Goal: Task Accomplishment & Management: Complete application form

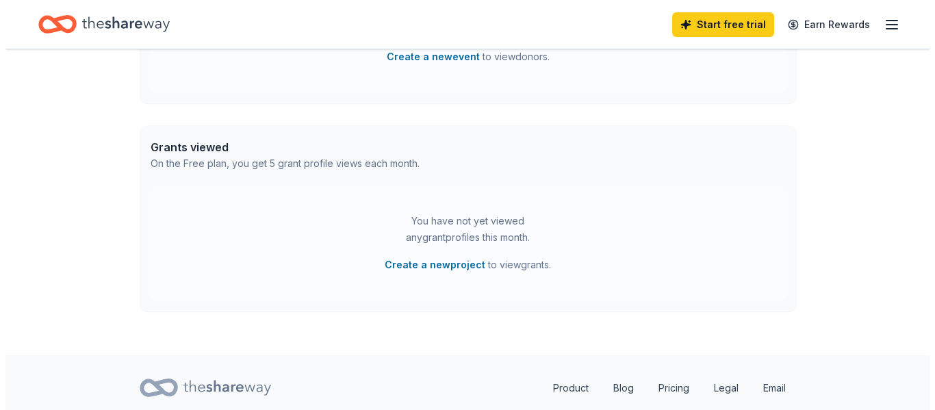
scroll to position [537, 0]
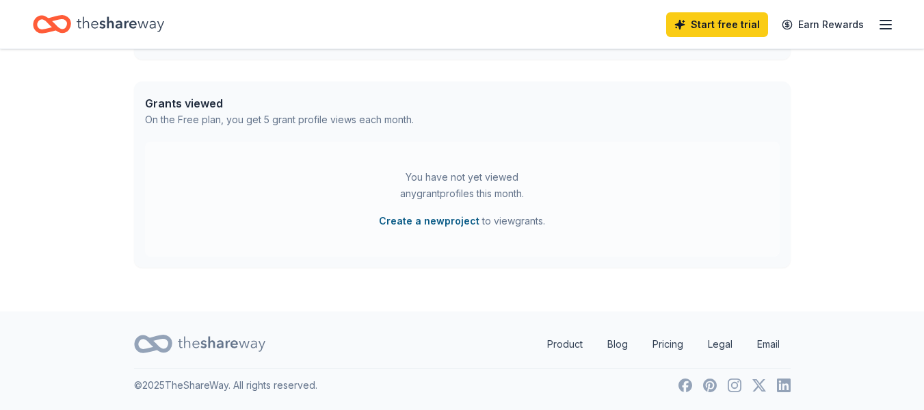
click at [458, 220] on button "Create a new project" at bounding box center [429, 221] width 101 height 16
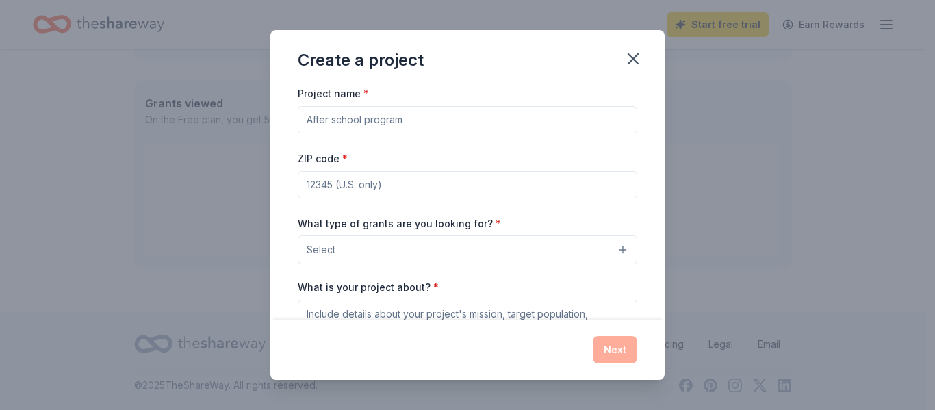
click at [365, 119] on input "Project name *" at bounding box center [467, 119] width 339 height 27
type input "art and music weekend workshop"
click at [313, 185] on input "ZIP code *" at bounding box center [467, 184] width 339 height 27
type input "29379"
click at [478, 251] on button "Select" at bounding box center [467, 249] width 339 height 29
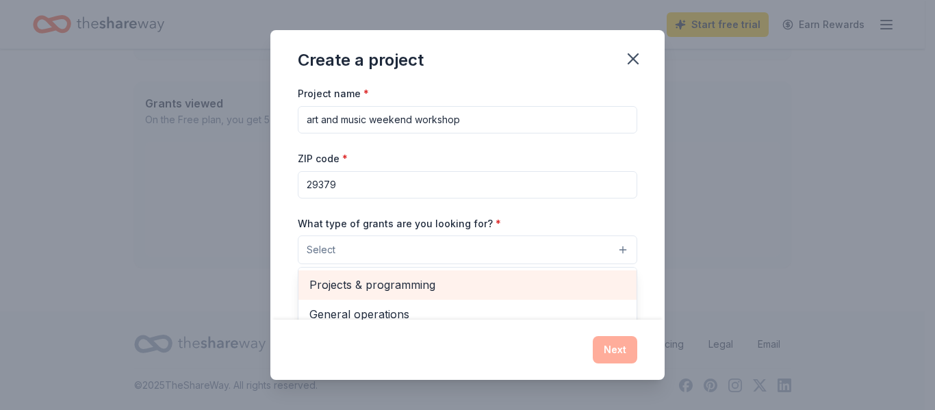
click at [387, 287] on span "Projects & programming" at bounding box center [467, 285] width 316 height 18
click at [390, 284] on span "General operations" at bounding box center [467, 286] width 316 height 18
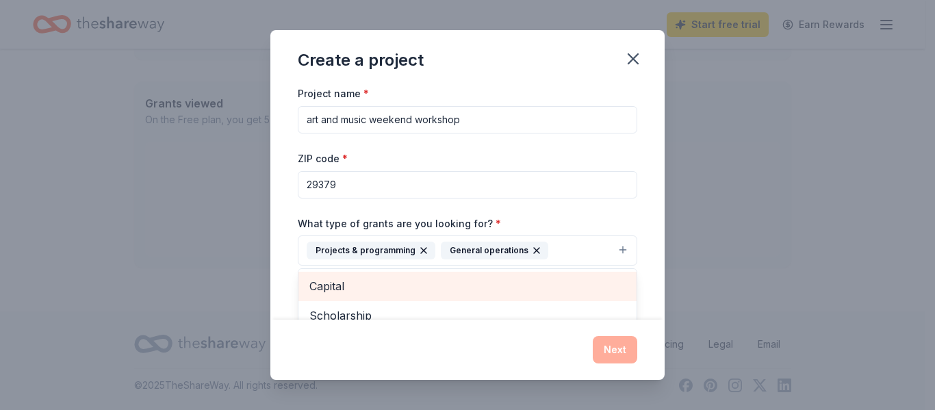
click at [338, 287] on span "Capital" at bounding box center [467, 286] width 316 height 18
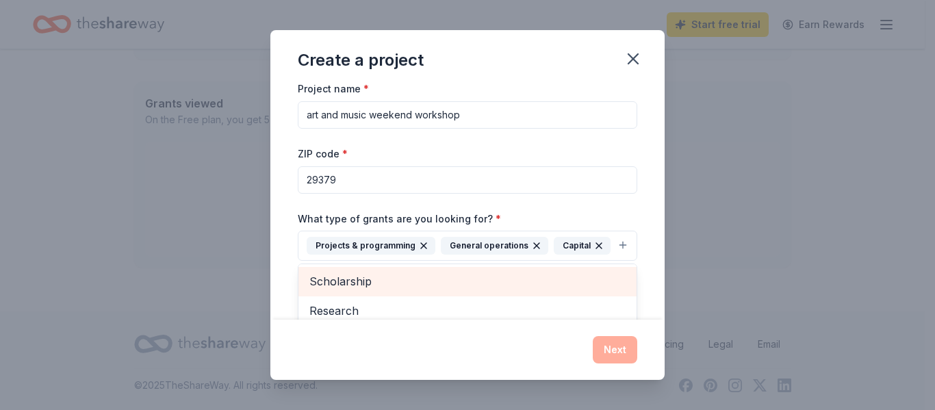
click at [356, 290] on span "Scholarship" at bounding box center [467, 281] width 316 height 18
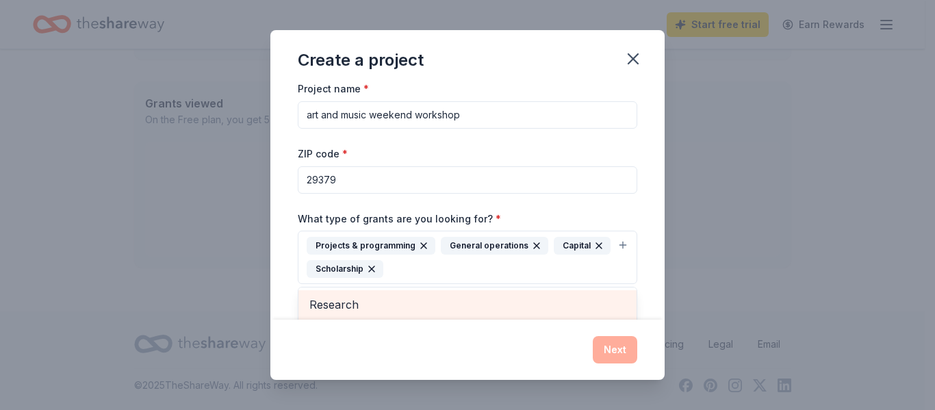
click at [343, 301] on span "Research" at bounding box center [467, 305] width 316 height 18
click at [343, 304] on span "Education" at bounding box center [467, 305] width 316 height 18
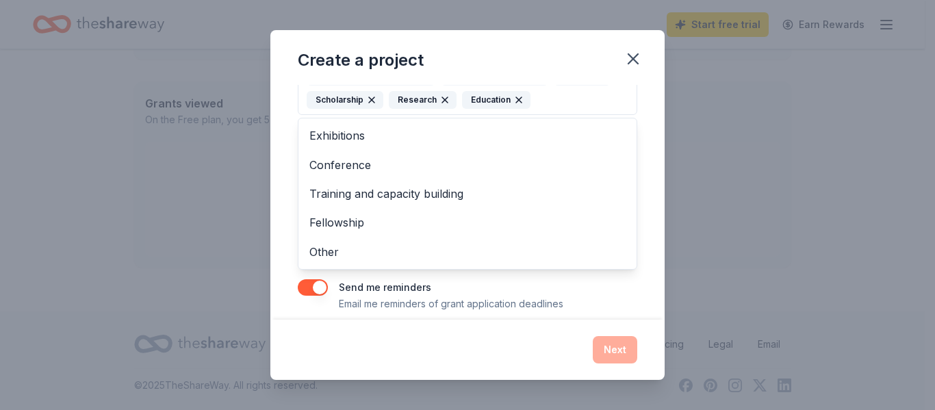
scroll to position [175, 0]
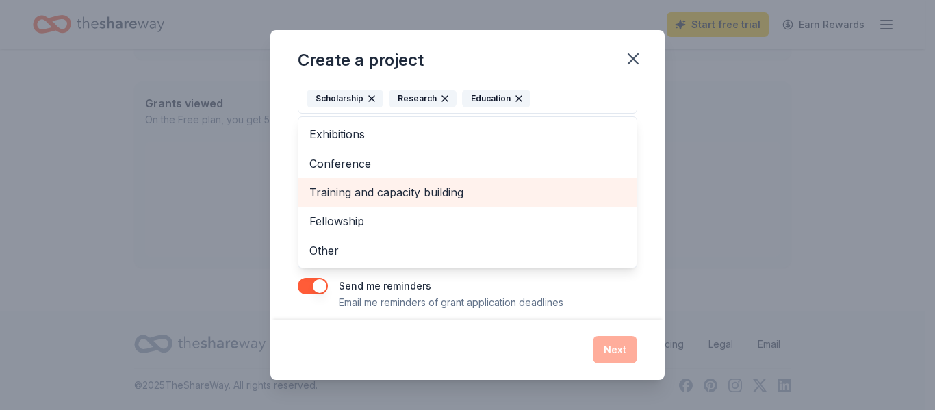
click at [401, 193] on span "Training and capacity building" at bounding box center [467, 192] width 316 height 18
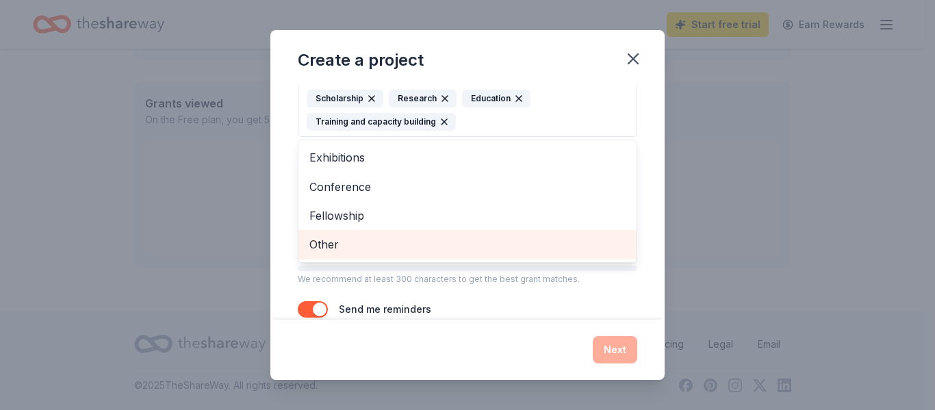
click at [321, 242] on span "Other" at bounding box center [467, 244] width 316 height 18
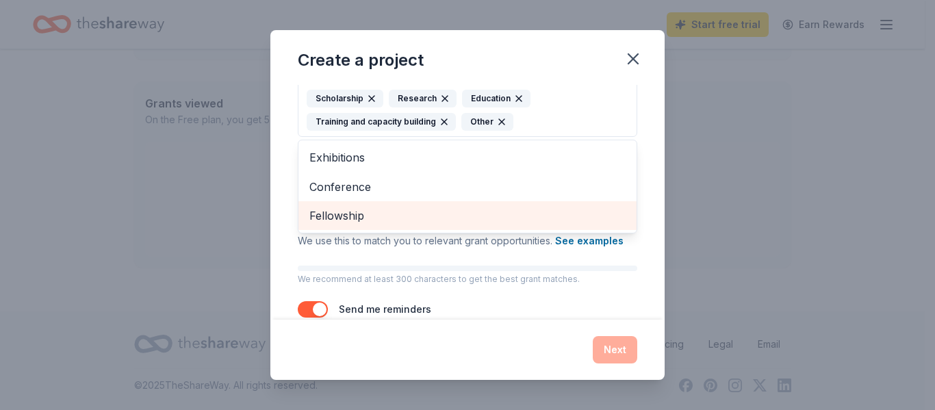
click at [350, 215] on span "Fellowship" at bounding box center [467, 216] width 316 height 18
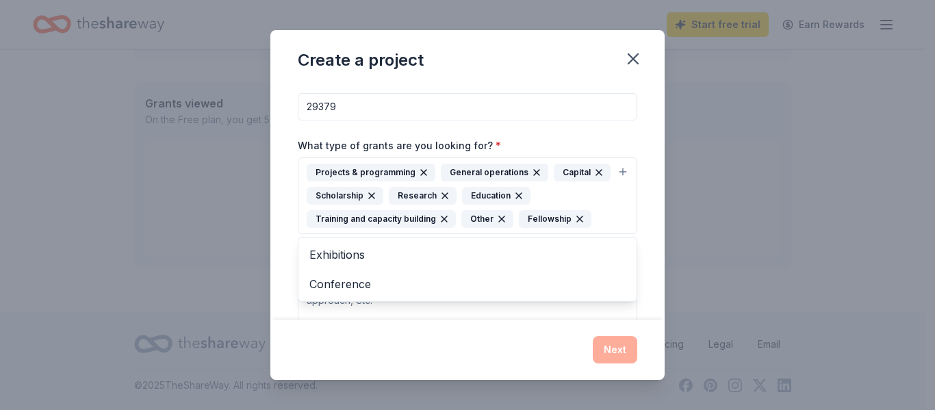
scroll to position [211, 0]
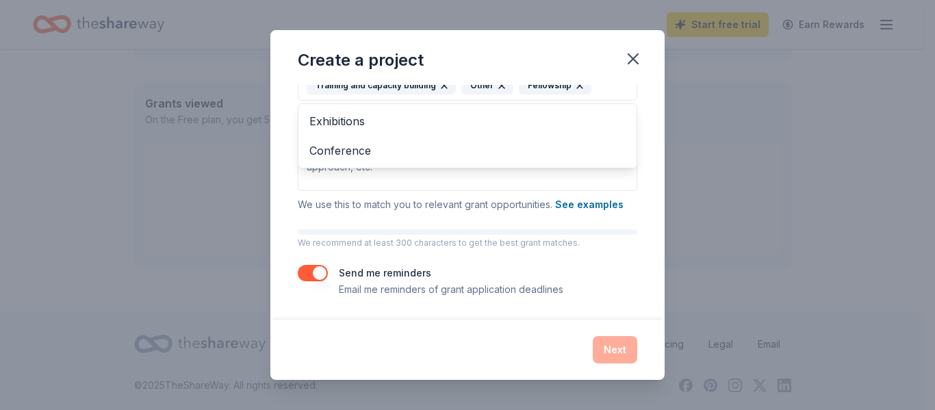
click at [502, 218] on div "Project name * art and music weekend workshop ZIP code * 29379 What type of gra…" at bounding box center [467, 85] width 339 height 424
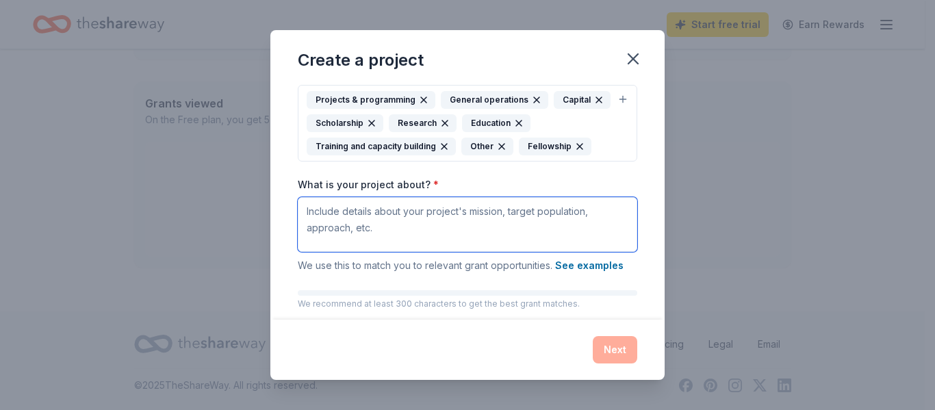
click at [386, 209] on textarea "What is your project about? *" at bounding box center [467, 224] width 339 height 55
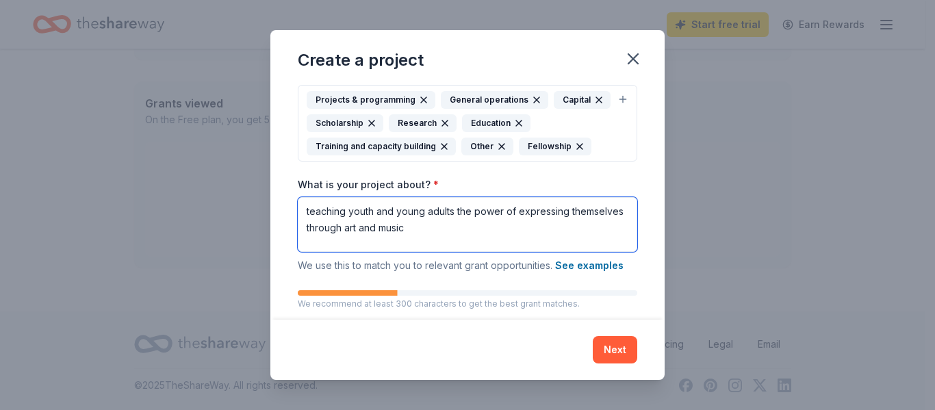
type textarea "teaching youth and young adults the power of expressing themselves through art …"
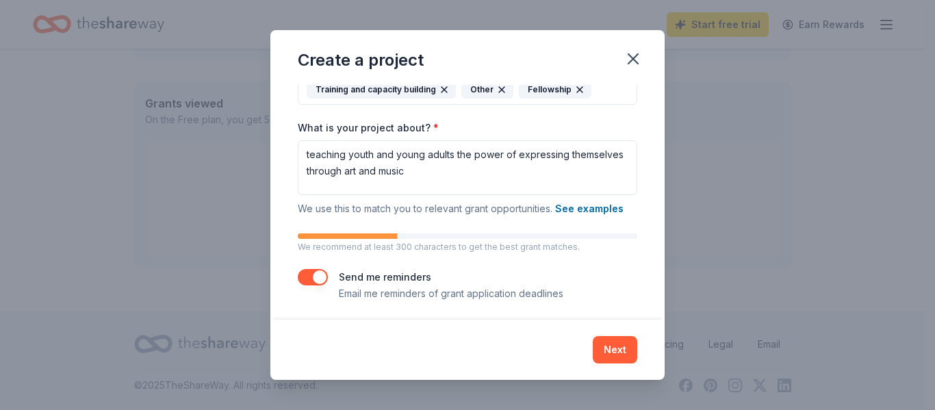
scroll to position [211, 0]
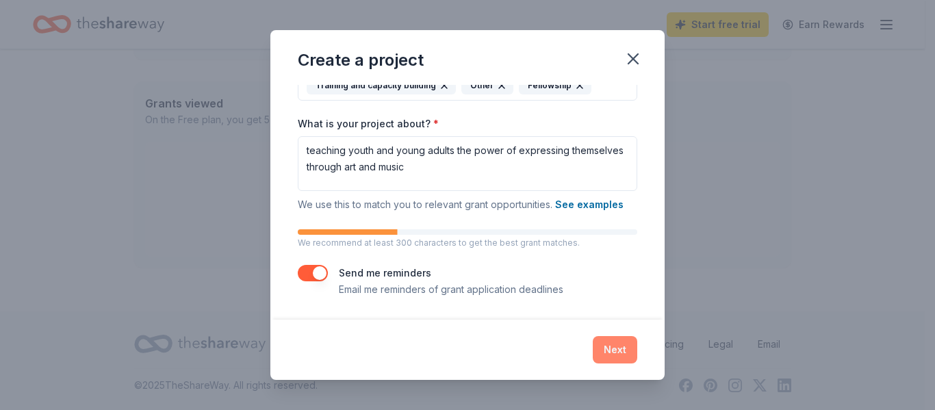
click at [614, 351] on button "Next" at bounding box center [615, 349] width 44 height 27
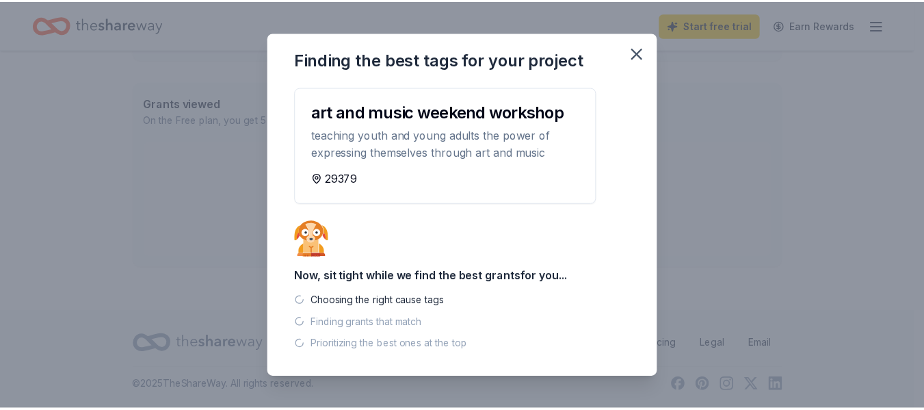
scroll to position [510, 0]
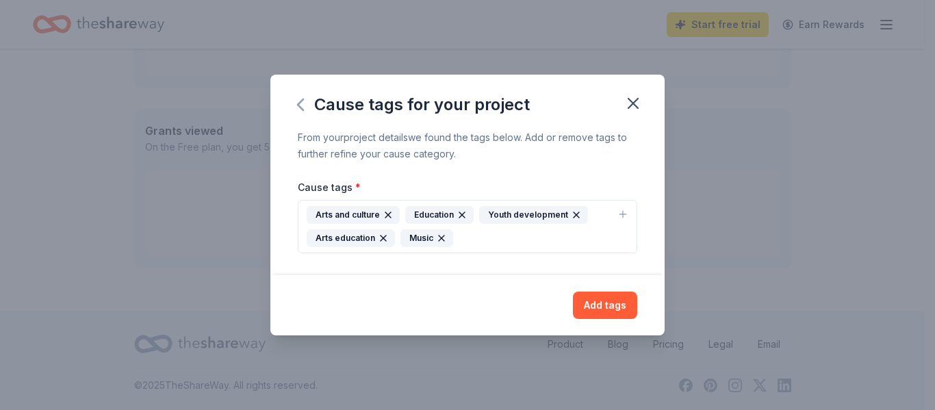
click at [301, 102] on icon "button" at bounding box center [300, 104] width 5 height 11
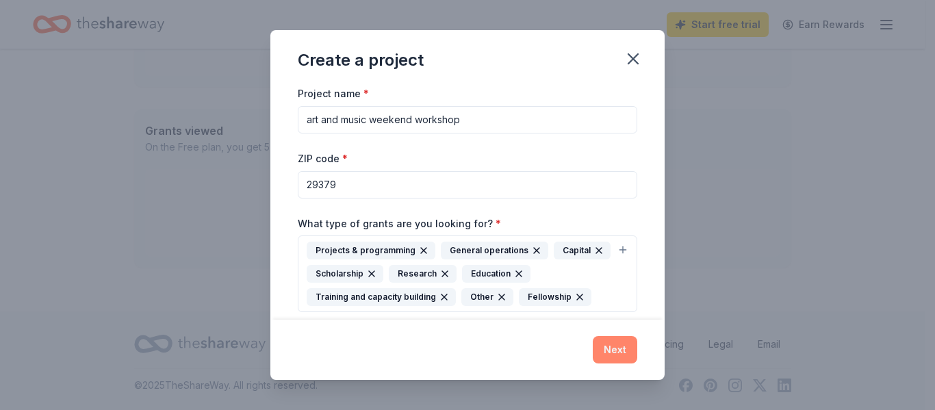
click at [614, 351] on button "Next" at bounding box center [615, 349] width 44 height 27
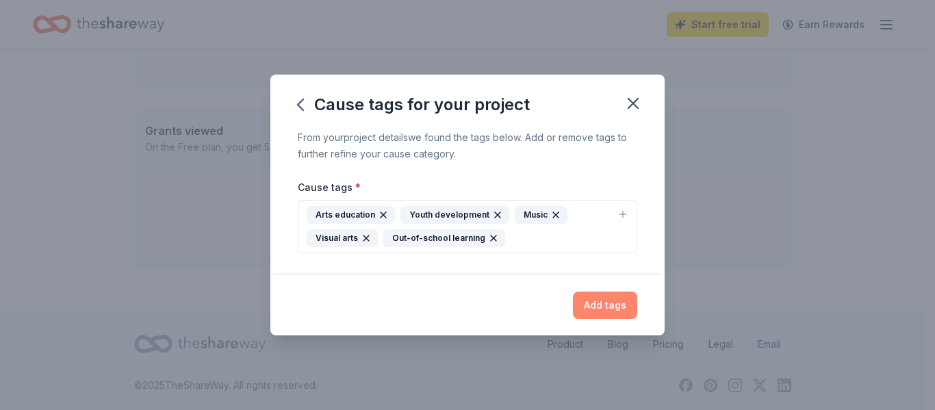
click at [615, 304] on button "Add tags" at bounding box center [605, 304] width 64 height 27
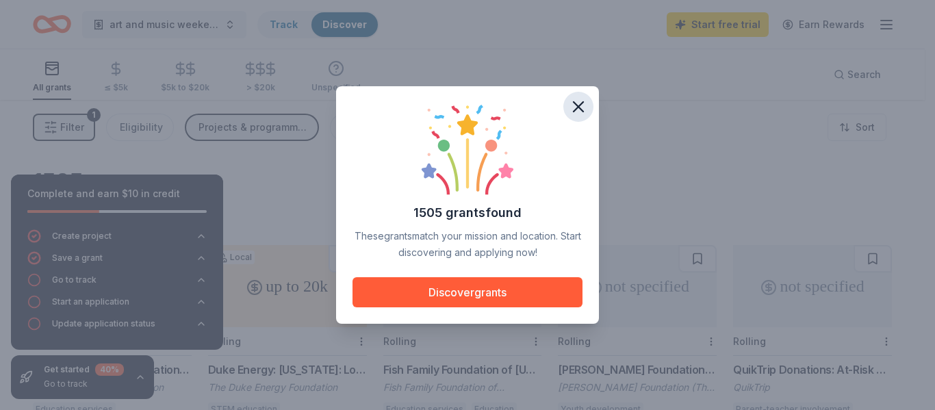
click at [580, 107] on icon "button" at bounding box center [578, 106] width 19 height 19
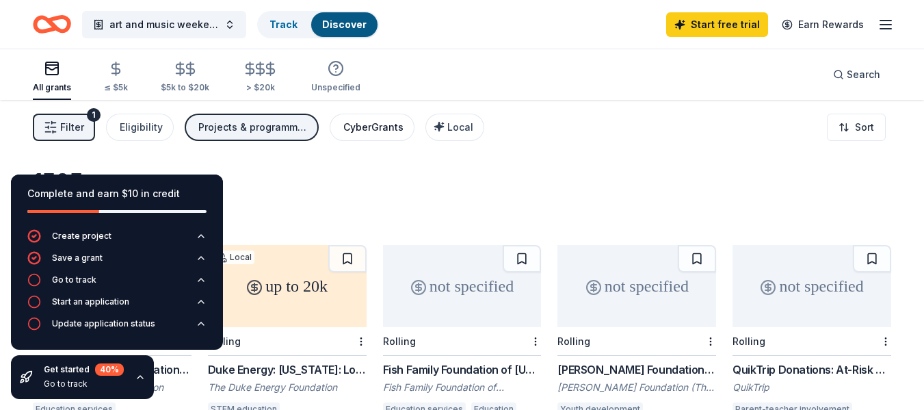
click at [374, 126] on div "CyberGrants" at bounding box center [373, 127] width 60 height 16
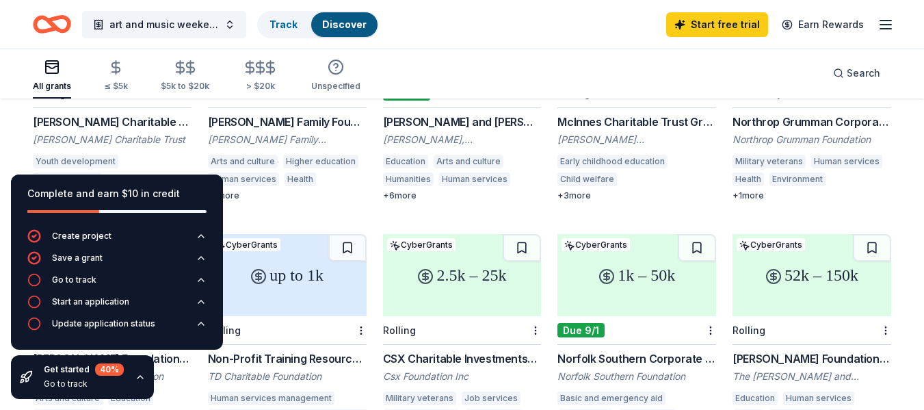
scroll to position [245, 0]
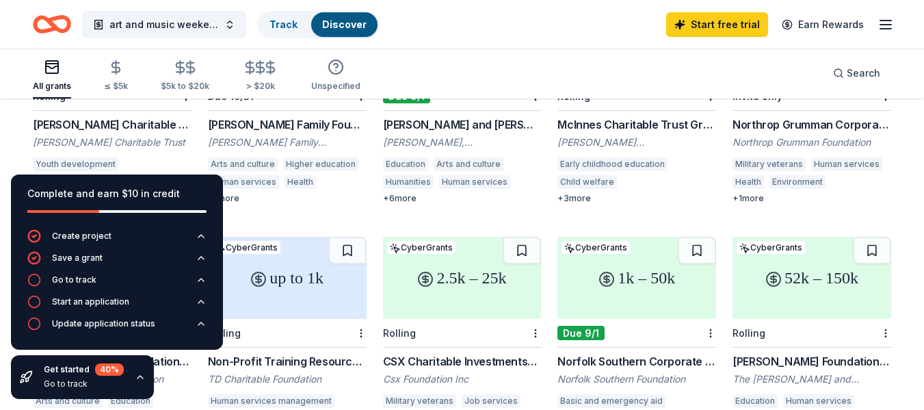
click at [886, 26] on icon "button" at bounding box center [886, 24] width 16 height 16
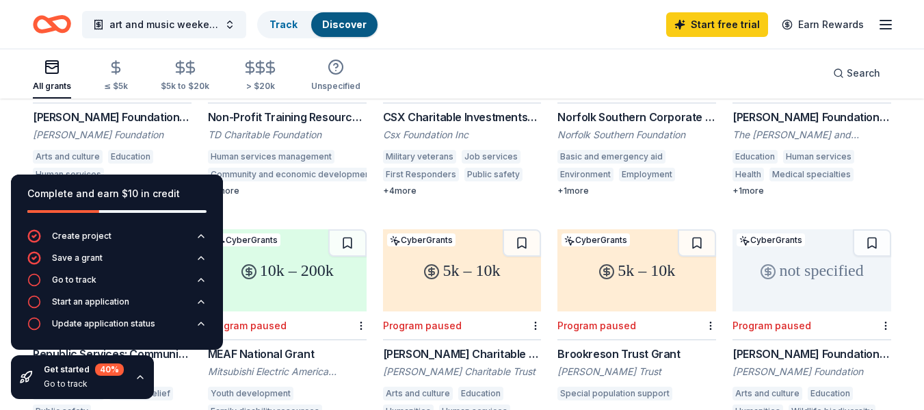
scroll to position [476, 0]
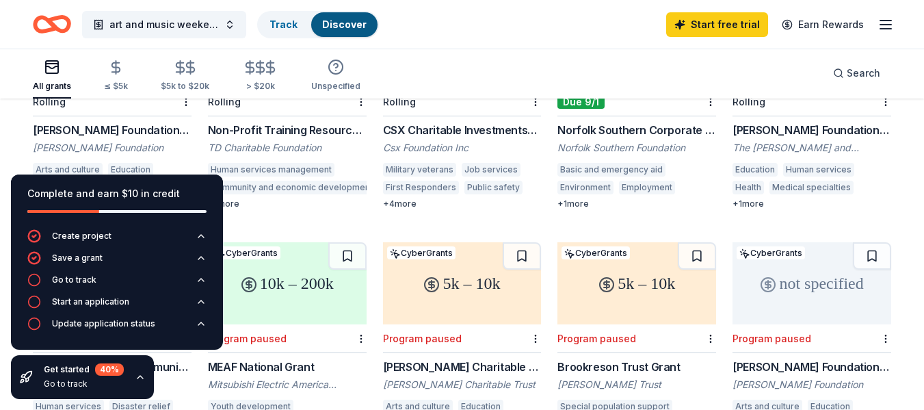
click at [454, 122] on div "CSX Charitable Investments- Pride in Service Grants" at bounding box center [462, 130] width 159 height 16
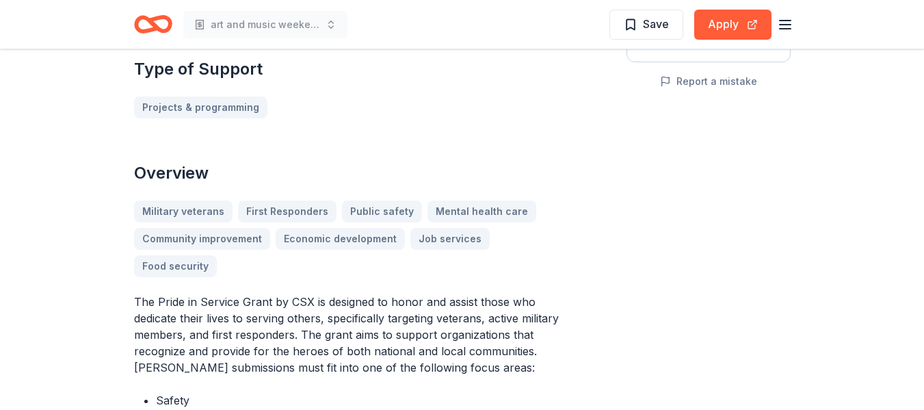
scroll to position [308, 0]
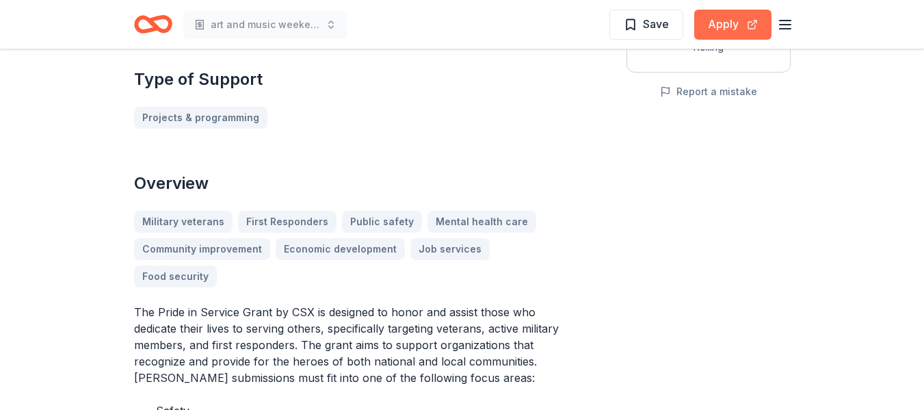
click at [734, 23] on button "Apply" at bounding box center [733, 25] width 77 height 30
